Goal: Find contact information: Find contact information

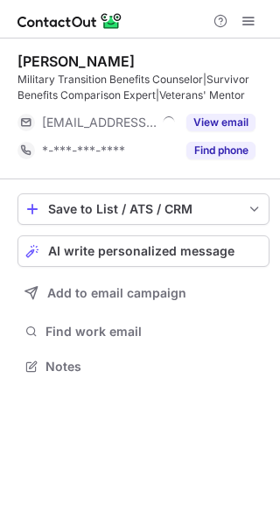
scroll to position [355, 280]
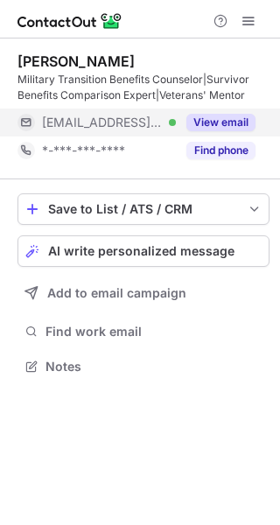
click at [236, 117] on button "View email" at bounding box center [221, 123] width 69 height 18
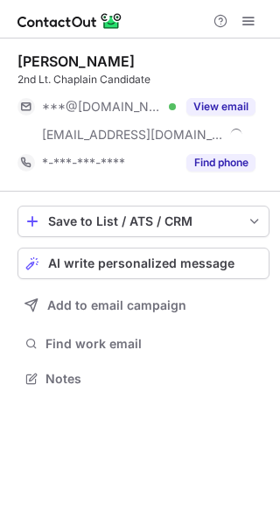
scroll to position [367, 280]
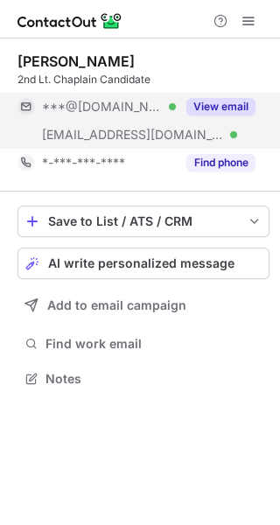
click at [224, 102] on button "View email" at bounding box center [221, 107] width 69 height 18
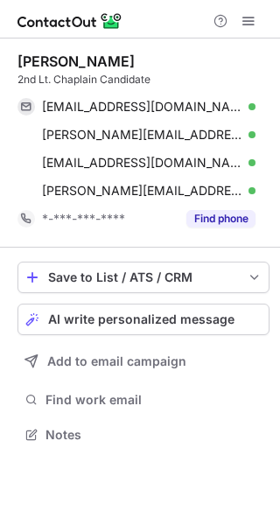
scroll to position [423, 280]
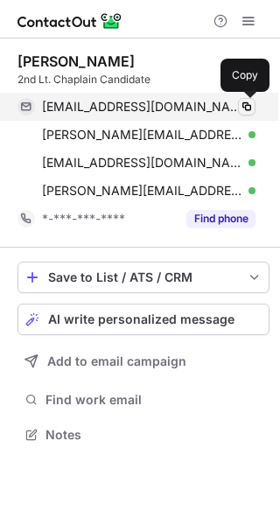
click at [254, 106] on button at bounding box center [247, 107] width 18 height 18
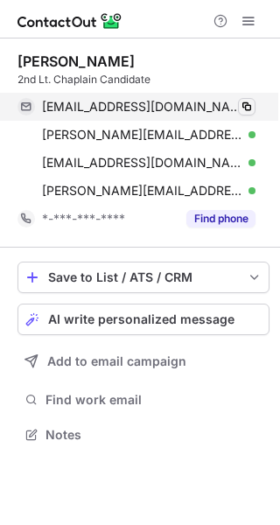
click at [246, 106] on span at bounding box center [247, 107] width 14 height 14
